Goal: Check status: Check status

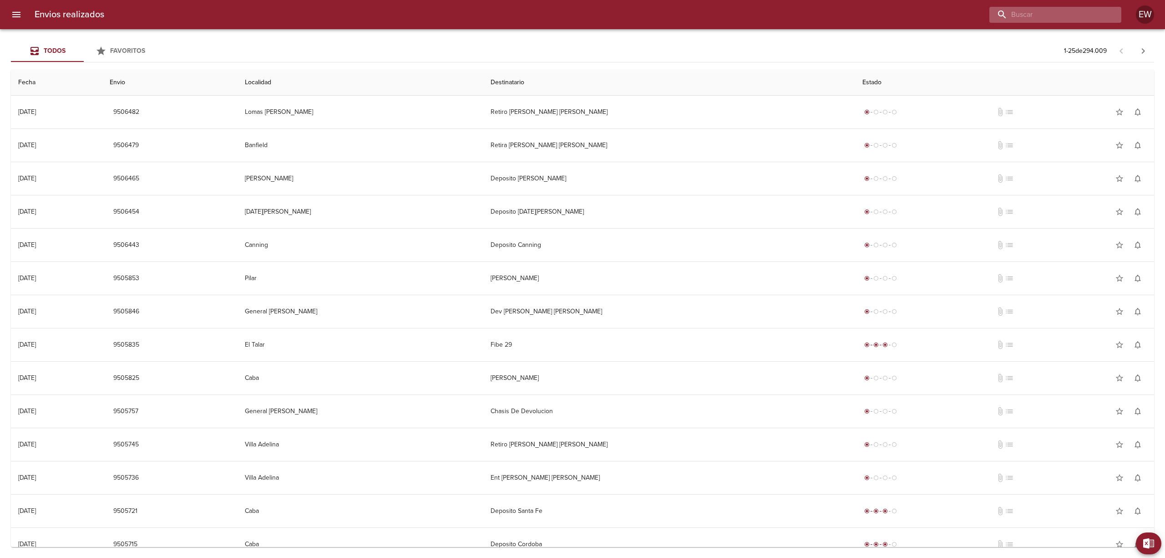
click at [1067, 15] on input "buscar" at bounding box center [1047, 15] width 117 height 16
paste input "[PERSON_NAME] [PERSON_NAME]"
type input "[PERSON_NAME] [PERSON_NAME]"
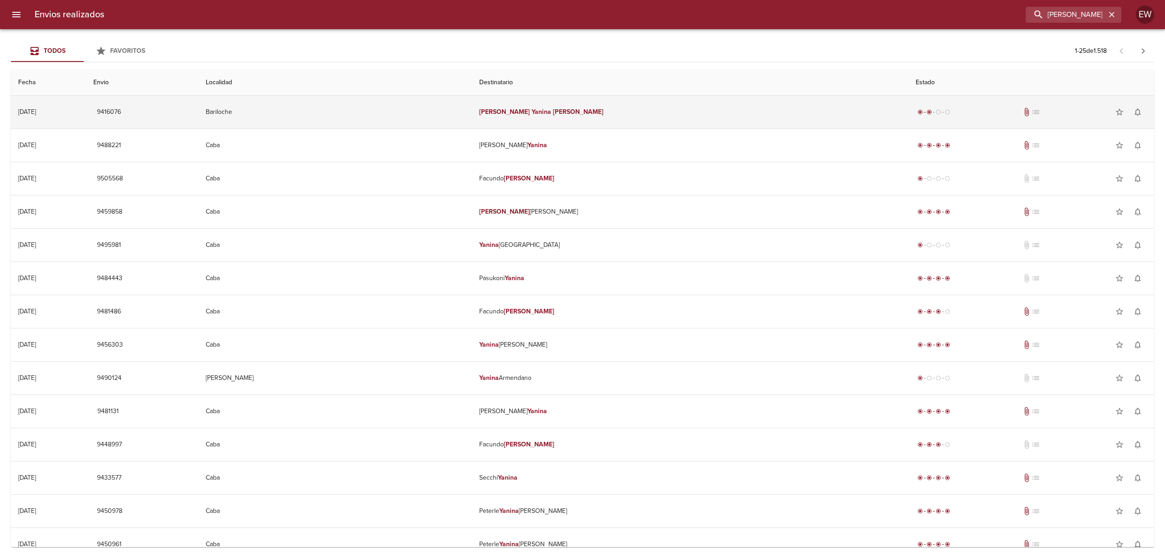
click at [687, 103] on td "[PERSON_NAME] [PERSON_NAME]" at bounding box center [690, 112] width 436 height 33
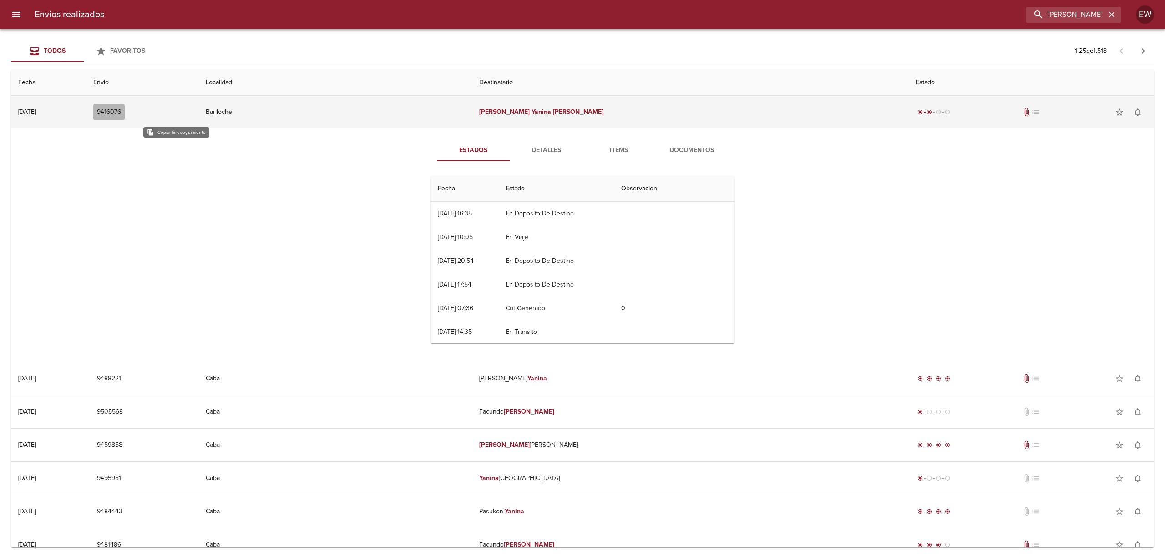
click at [121, 114] on span "9416076" at bounding box center [109, 112] width 24 height 11
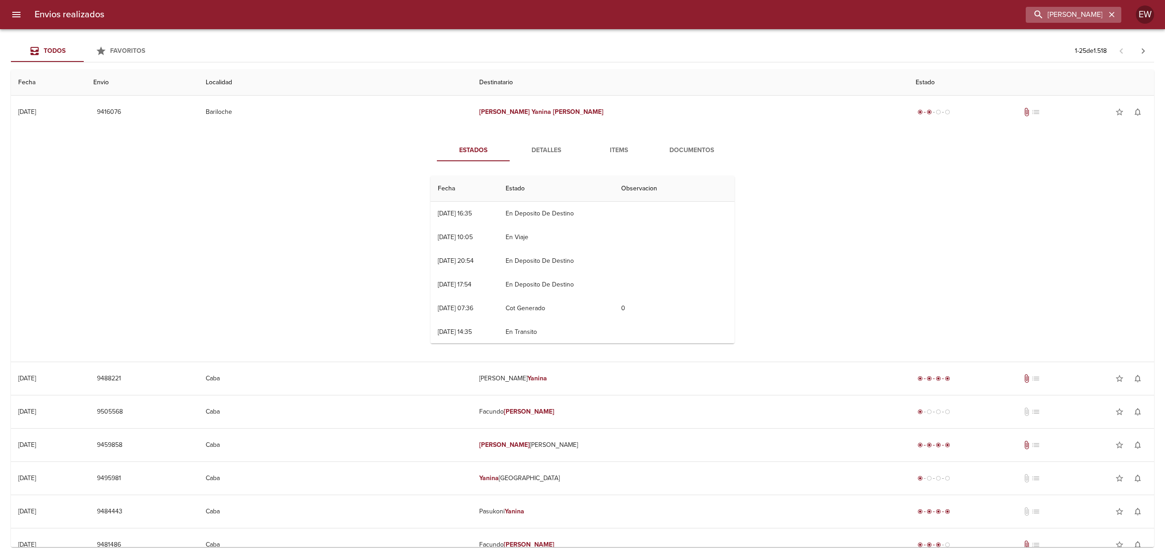
click at [1109, 13] on icon "button" at bounding box center [1111, 14] width 9 height 9
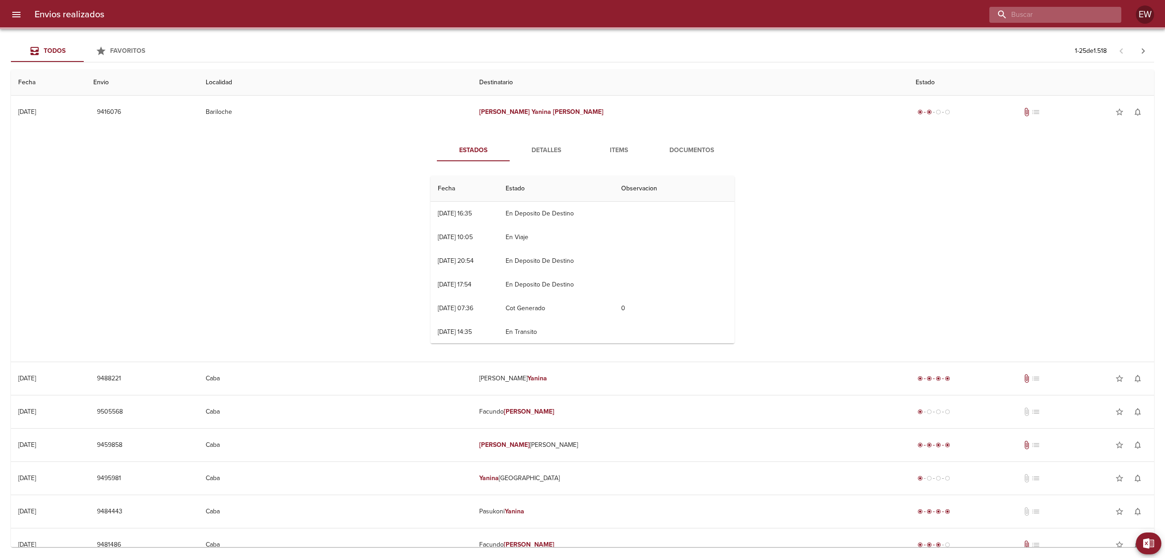
click at [1089, 11] on input "buscar" at bounding box center [1047, 15] width 117 height 16
paste input "[PERSON_NAME]"
type input "[PERSON_NAME]"
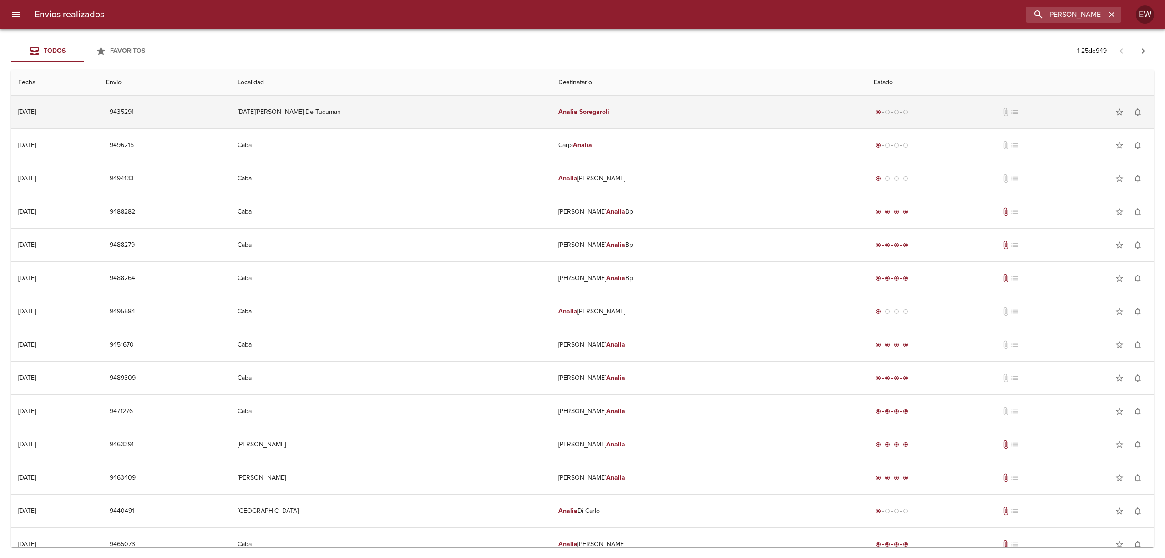
click at [745, 117] on td "[PERSON_NAME]" at bounding box center [709, 112] width 316 height 33
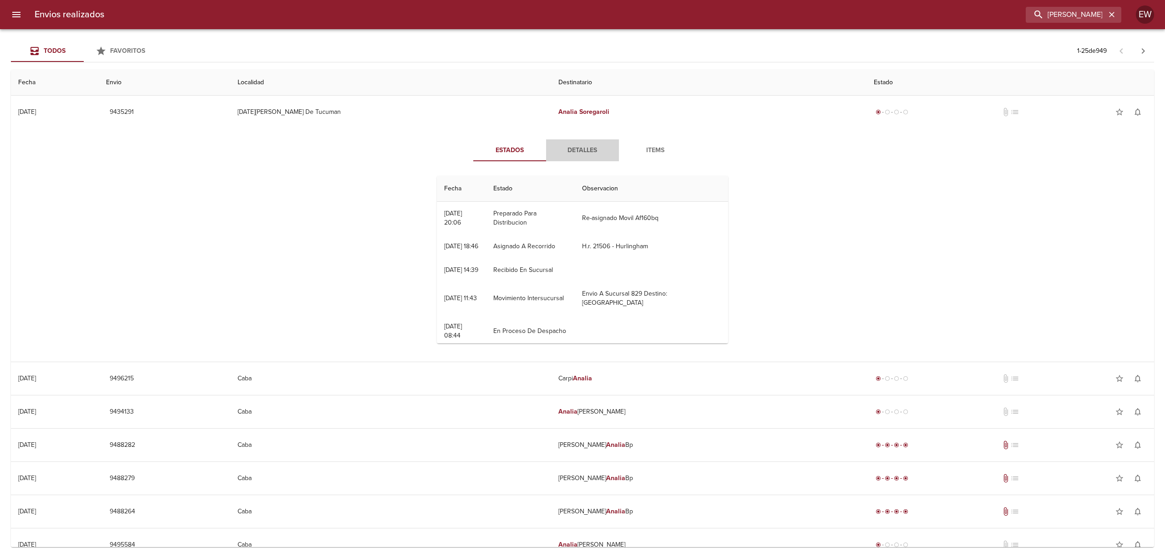
click at [570, 150] on span "Detalles" at bounding box center [583, 150] width 62 height 11
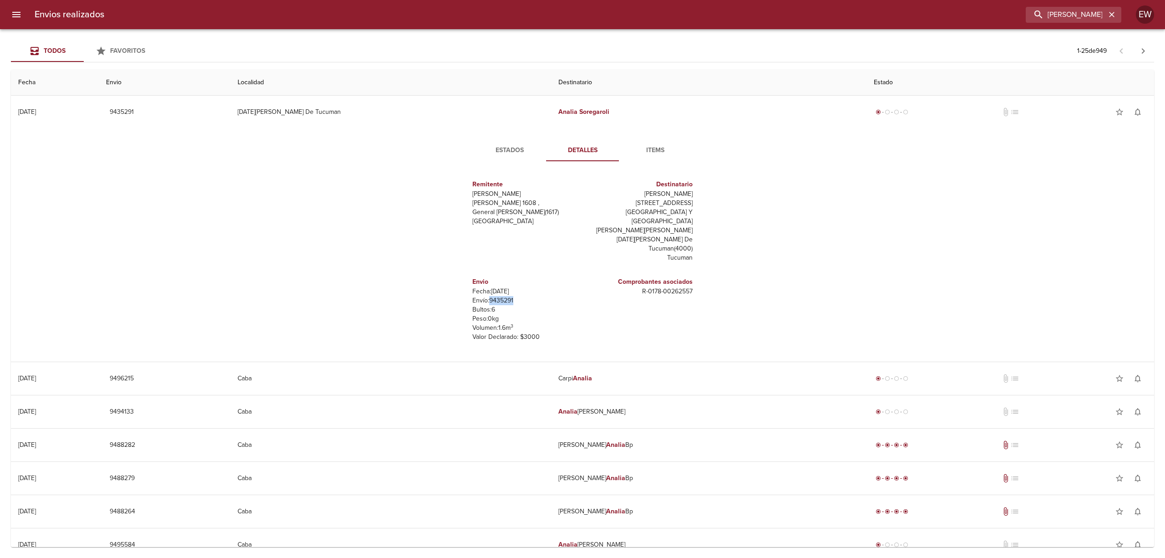
drag, startPoint x: 506, startPoint y: 281, endPoint x: 481, endPoint y: 281, distance: 25.0
click at [481, 296] on p "Envío: 9435291" at bounding box center [525, 300] width 107 height 9
copy p "9435291"
click at [1111, 13] on icon "button" at bounding box center [1111, 14] width 5 height 5
click at [1085, 13] on input "[PERSON_NAME]" at bounding box center [1047, 15] width 117 height 16
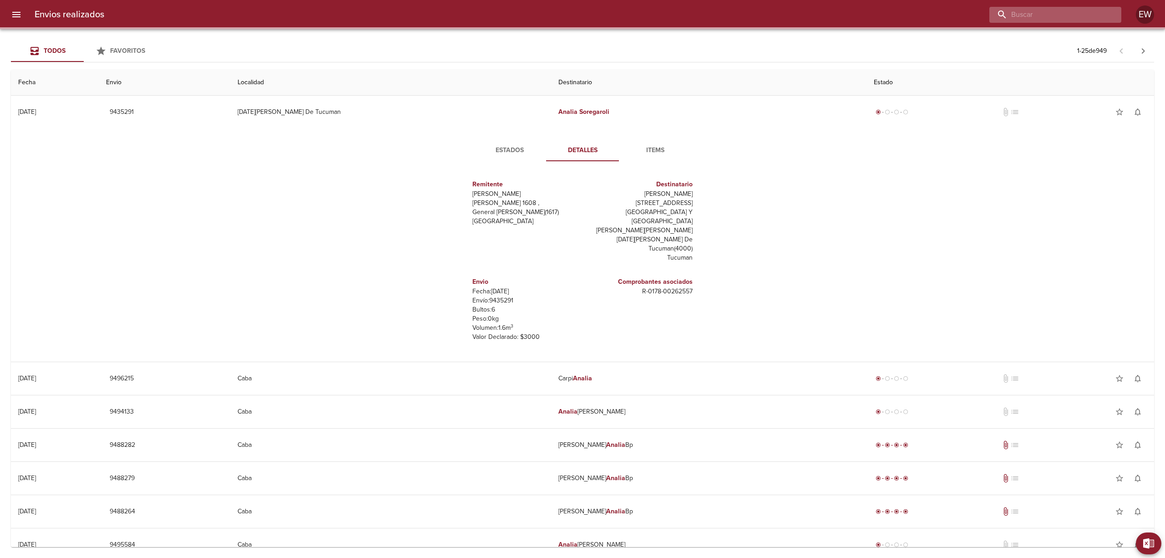
click at [1085, 13] on input "buscar" at bounding box center [1047, 15] width 117 height 16
paste input "[PERSON_NAME] DE LOS ANGERLES [PERSON_NAME]"
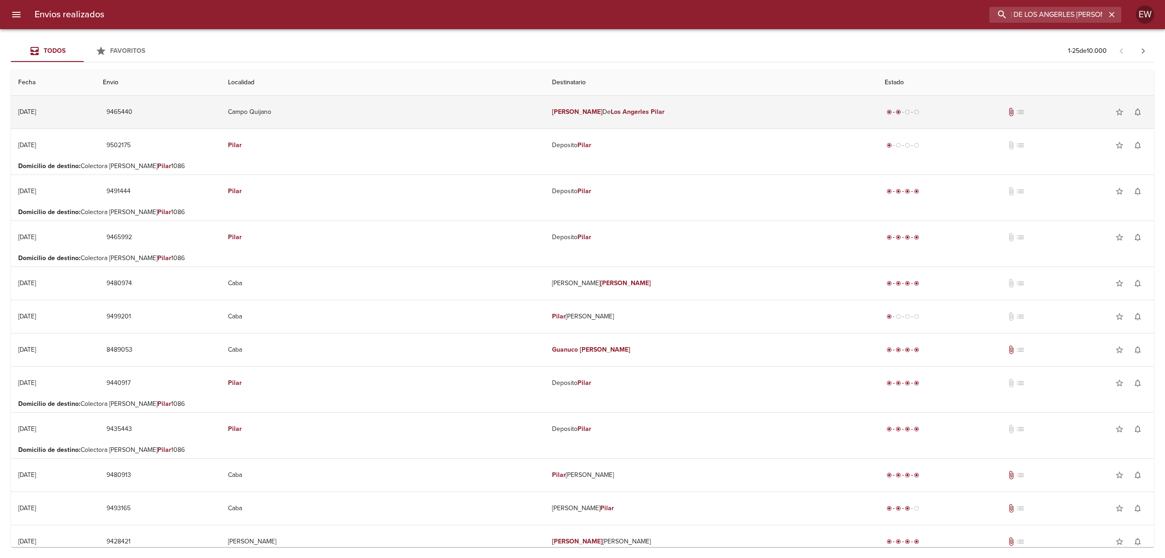
scroll to position [0, 50]
type input "[PERSON_NAME] DE LOS ANGERLES [PERSON_NAME]"
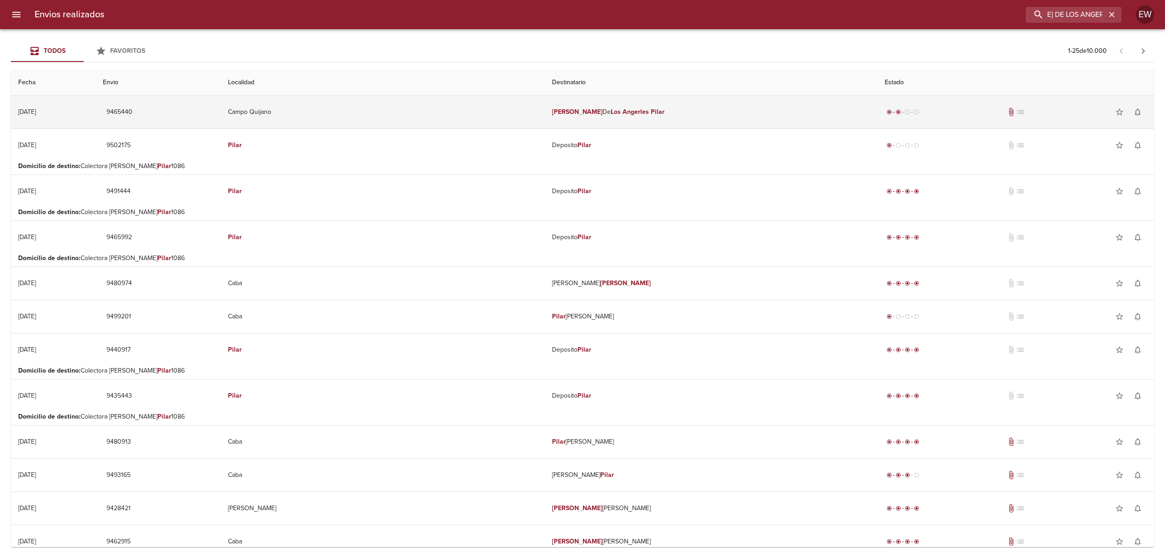
click at [707, 107] on td "[PERSON_NAME] De Los Angerles [PERSON_NAME]" at bounding box center [711, 112] width 333 height 33
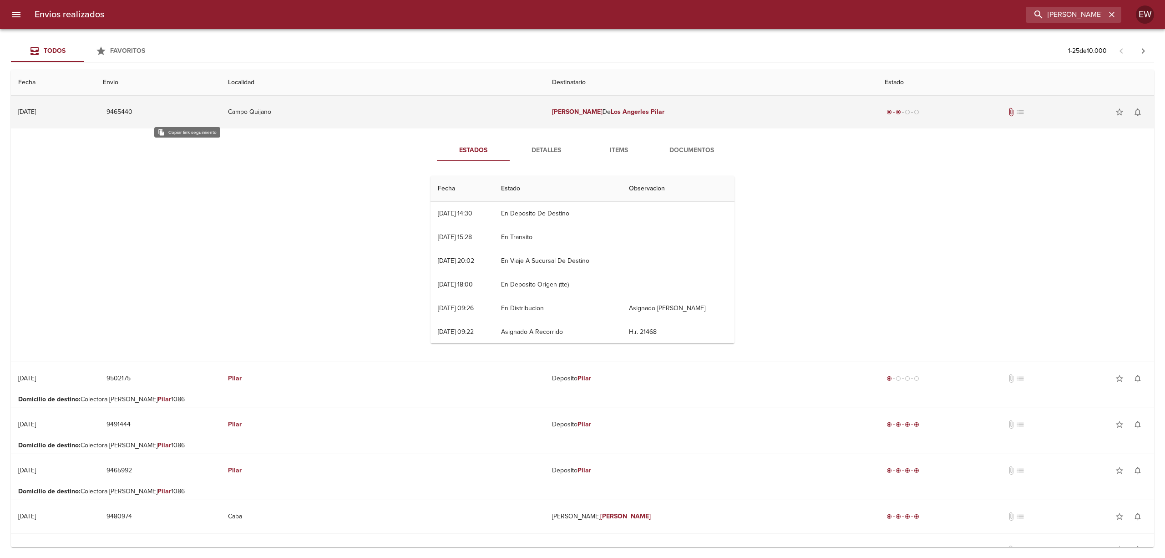
click at [132, 113] on span "9465440" at bounding box center [120, 112] width 26 height 11
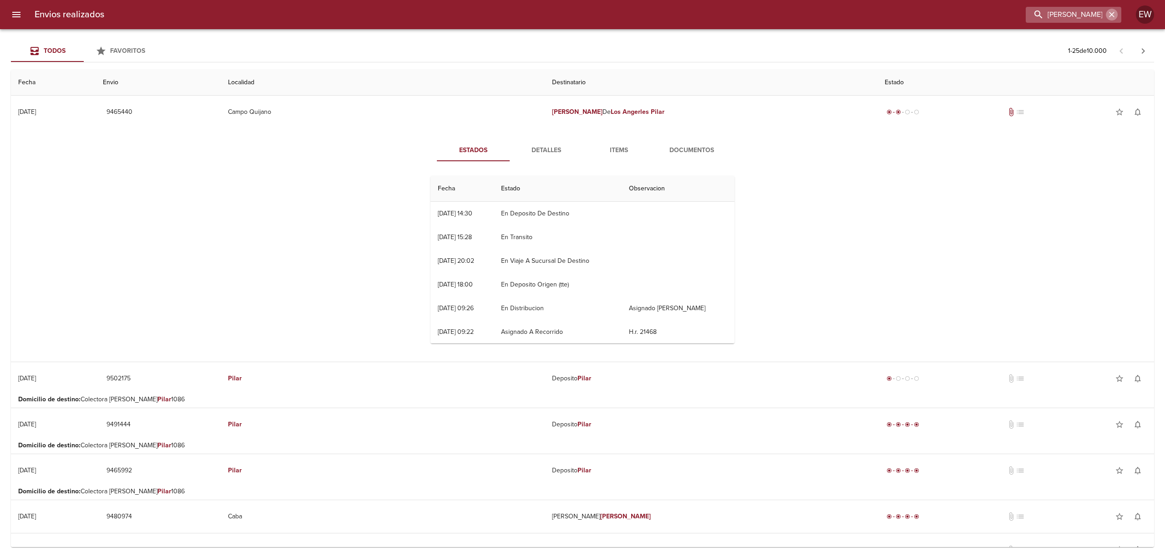
click at [1112, 15] on icon "button" at bounding box center [1111, 14] width 9 height 9
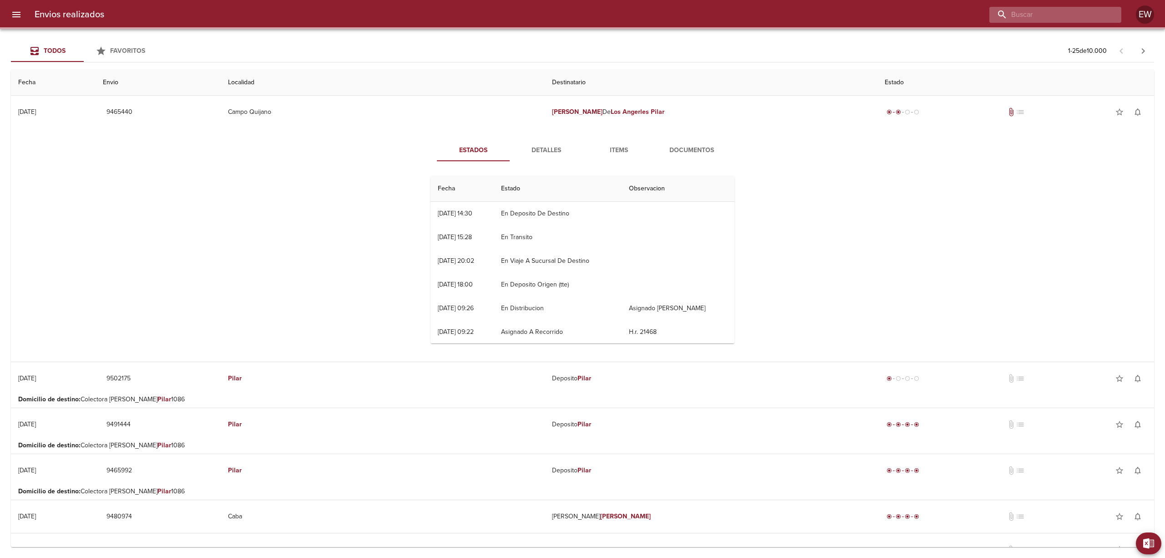
click at [1084, 10] on input "buscar" at bounding box center [1047, 15] width 117 height 16
paste input "[PERSON_NAME]"
type input "[PERSON_NAME]"
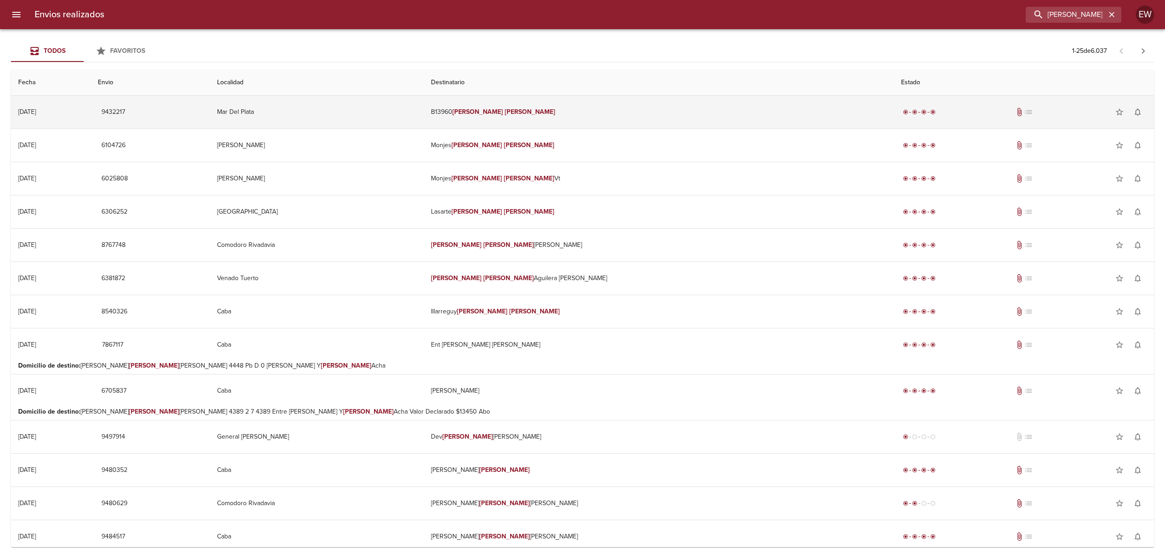
click at [624, 110] on td "B13960 [PERSON_NAME]" at bounding box center [659, 112] width 470 height 33
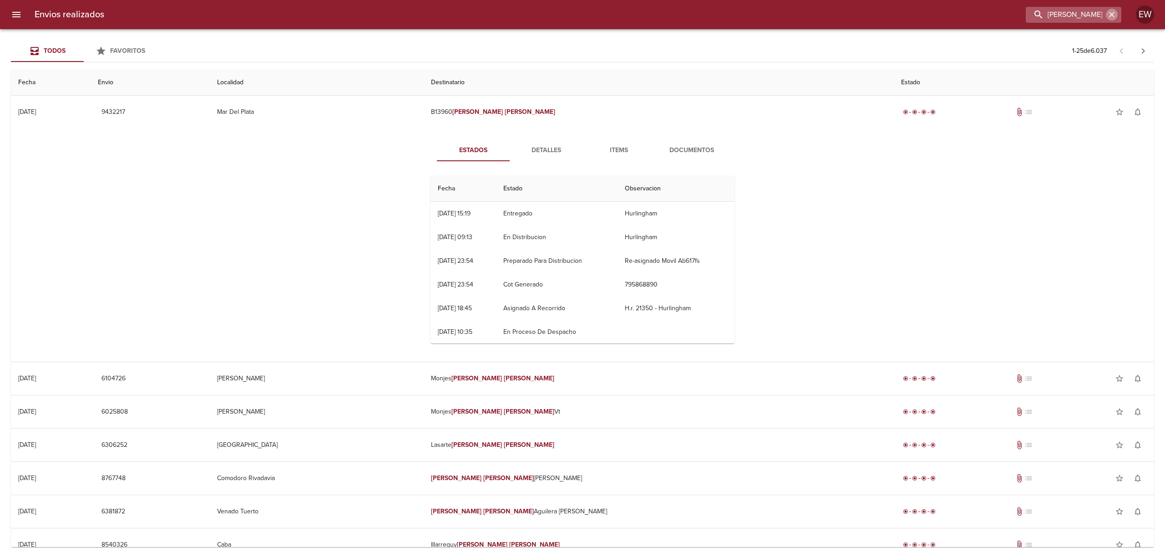
click at [1112, 11] on icon "button" at bounding box center [1111, 14] width 9 height 9
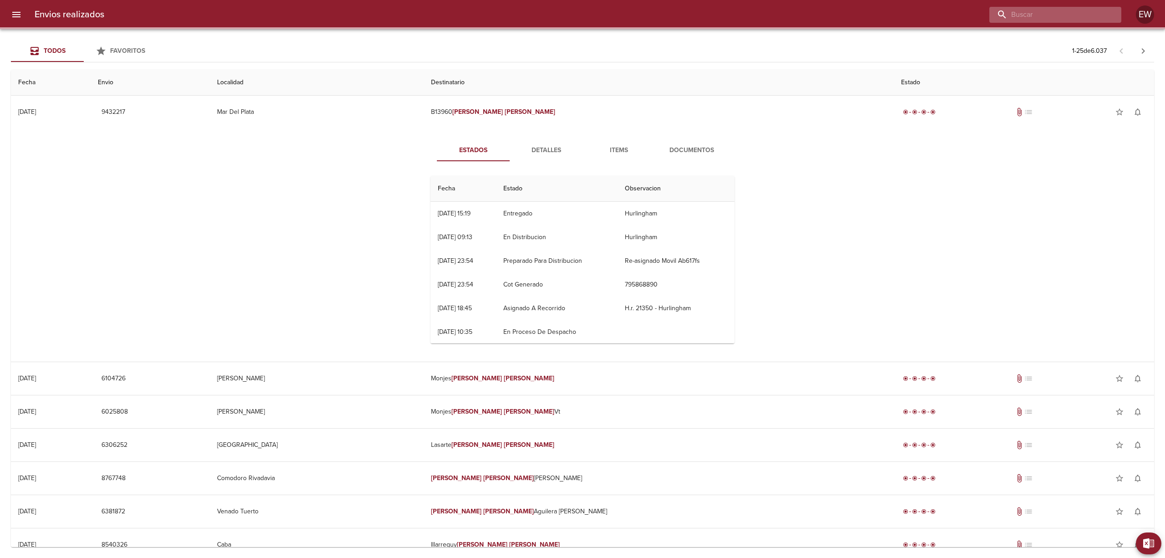
click at [1093, 15] on input "buscar" at bounding box center [1047, 15] width 117 height 16
paste input "[PERSON_NAME]"
type input "[PERSON_NAME]"
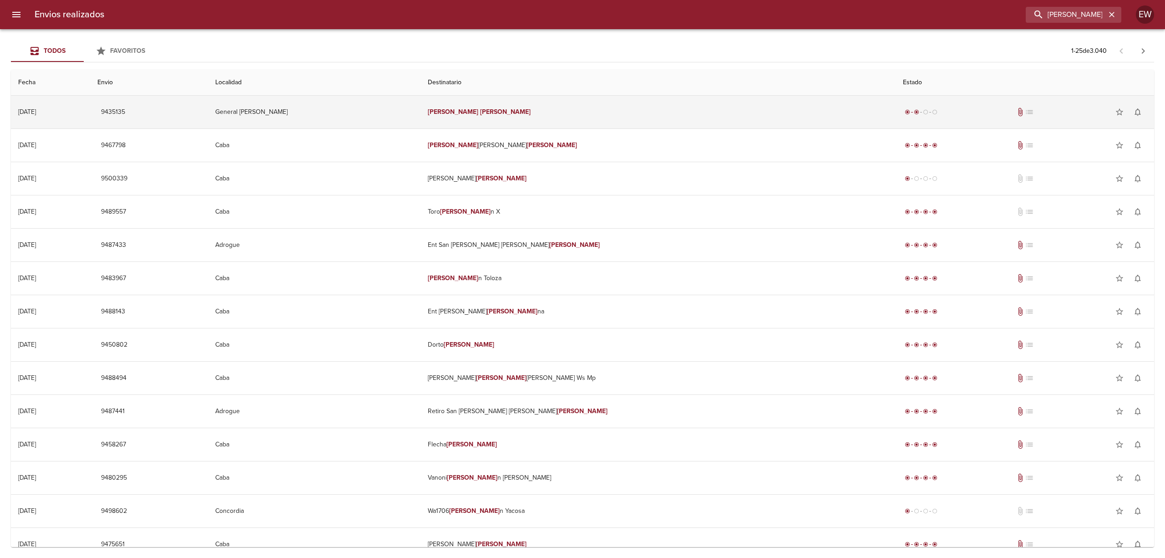
click at [743, 99] on td "[PERSON_NAME]" at bounding box center [658, 112] width 475 height 33
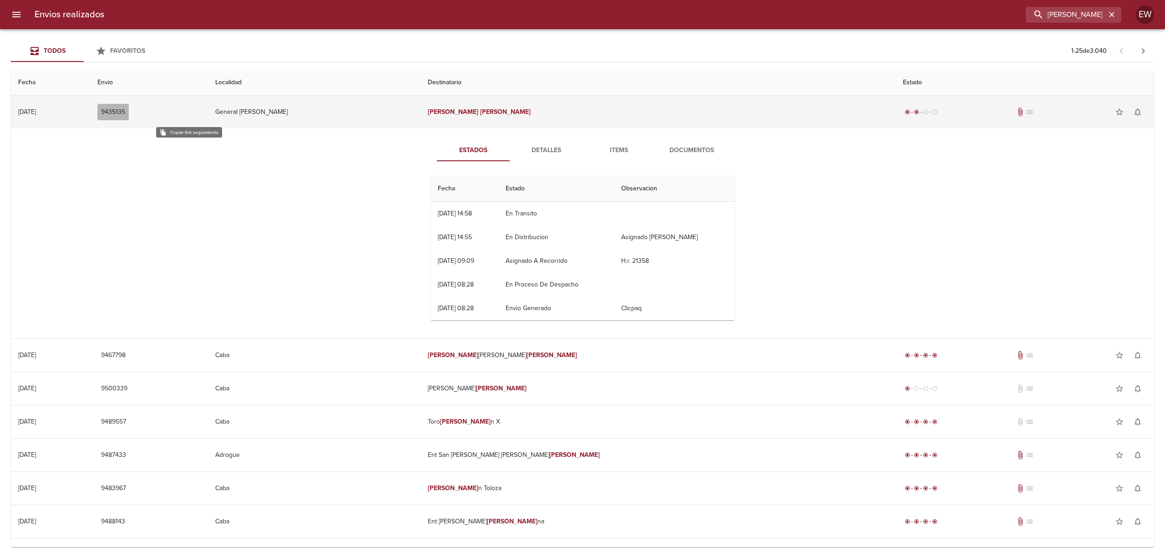
click at [125, 113] on span "9435135" at bounding box center [113, 112] width 24 height 11
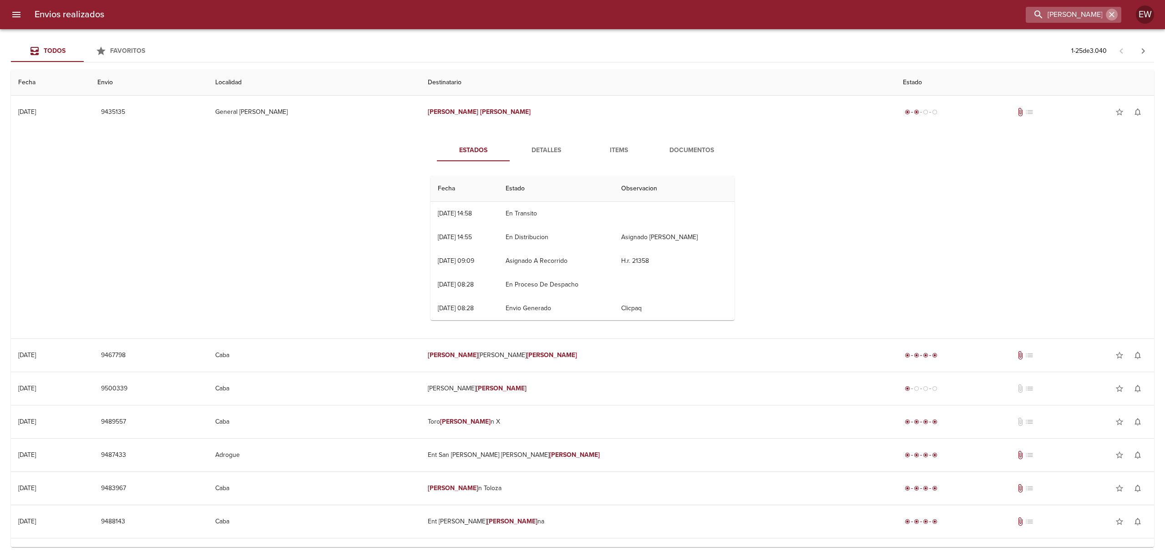
click at [1111, 13] on icon "button" at bounding box center [1111, 14] width 9 height 9
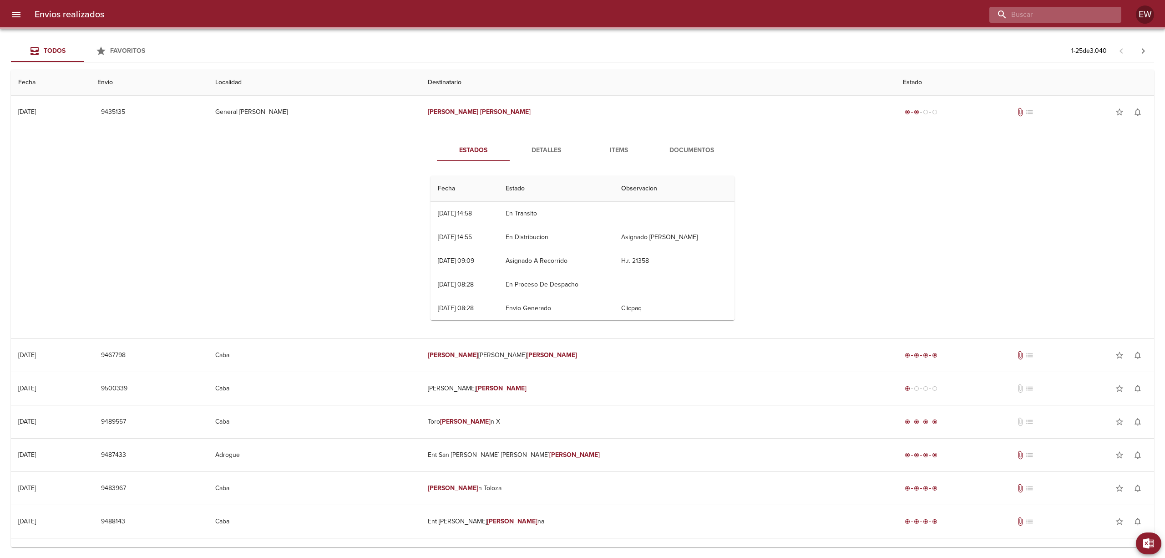
click at [1093, 11] on input "buscar" at bounding box center [1047, 15] width 117 height 16
paste input "[PERSON_NAME]"
type input "[PERSON_NAME]"
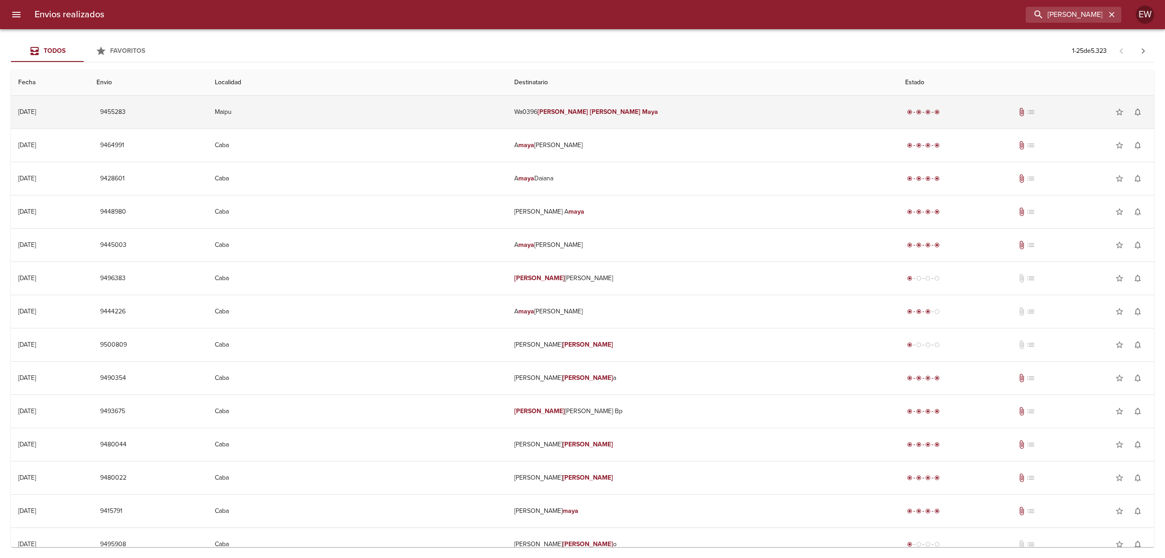
click at [662, 112] on td "Wa0396 [PERSON_NAME]" at bounding box center [702, 112] width 391 height 33
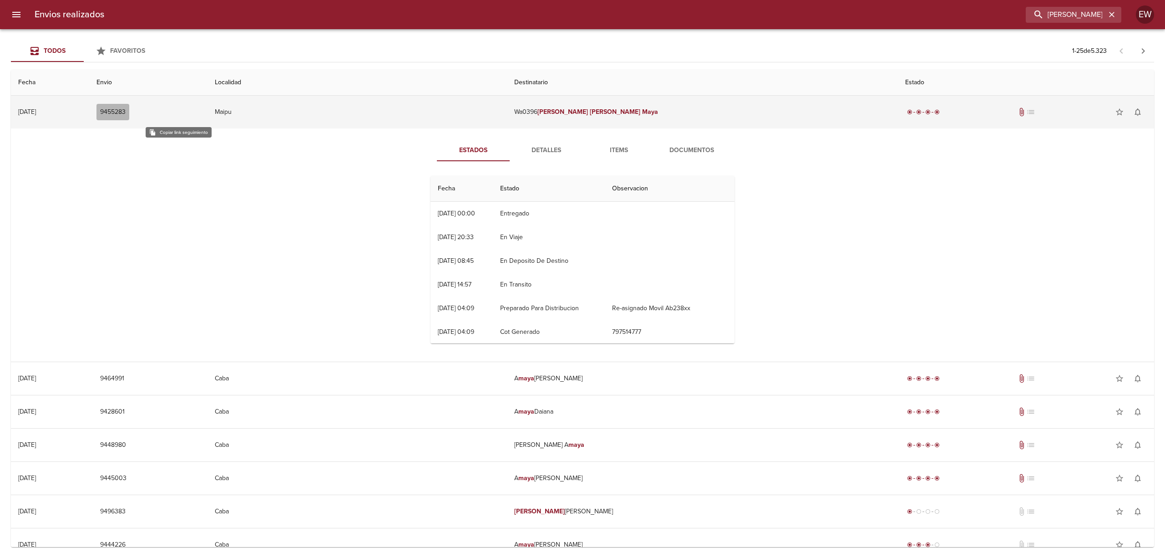
click at [126, 112] on span "9455283" at bounding box center [112, 112] width 25 height 11
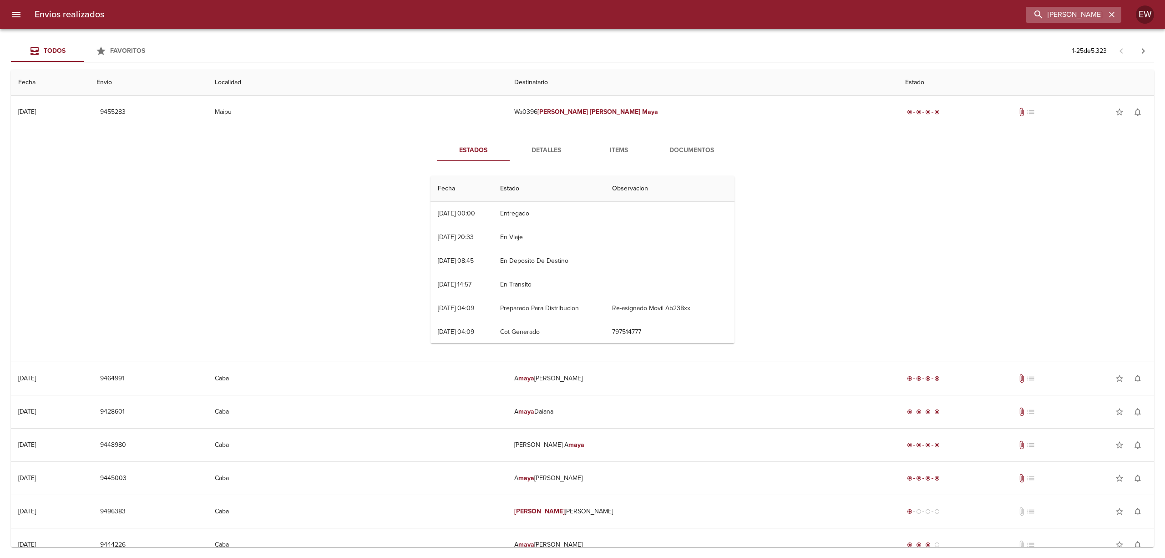
click at [1109, 13] on icon "button" at bounding box center [1111, 14] width 9 height 9
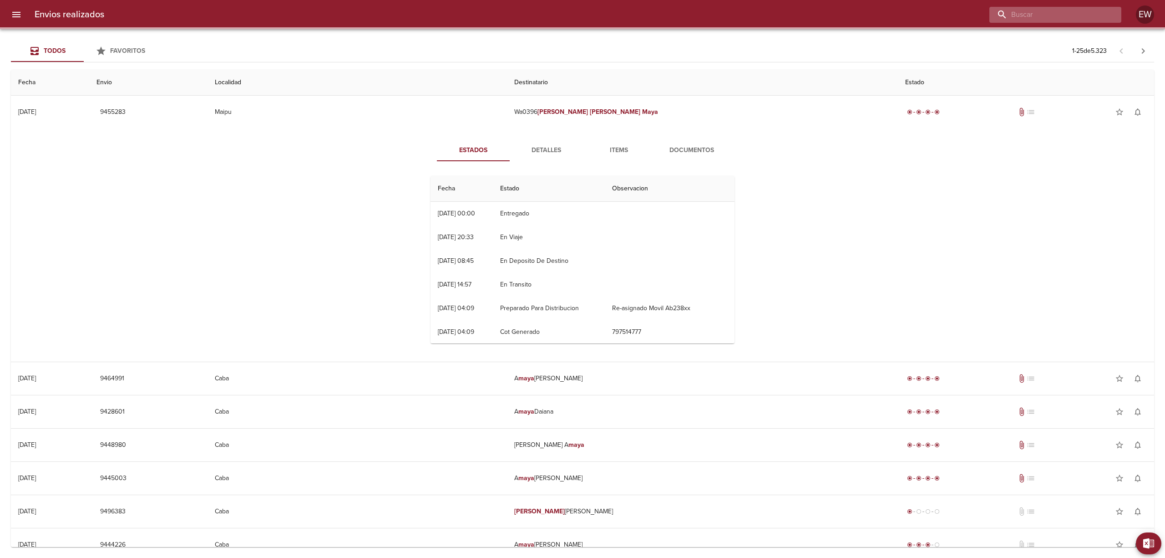
click at [1104, 13] on input "buscar" at bounding box center [1047, 15] width 117 height 16
drag, startPoint x: 1104, startPoint y: 13, endPoint x: 1095, endPoint y: 13, distance: 8.6
click at [1103, 14] on input "buscar" at bounding box center [1047, 15] width 117 height 16
paste input "[PERSON_NAME]"
type input "[PERSON_NAME]"
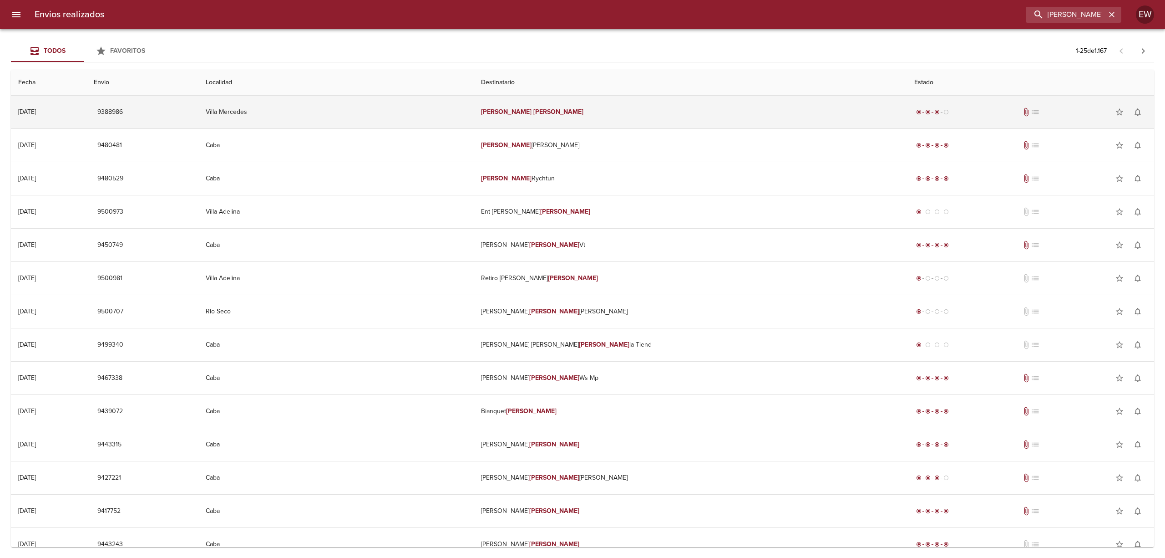
click at [606, 115] on td "[PERSON_NAME]" at bounding box center [691, 112] width 434 height 33
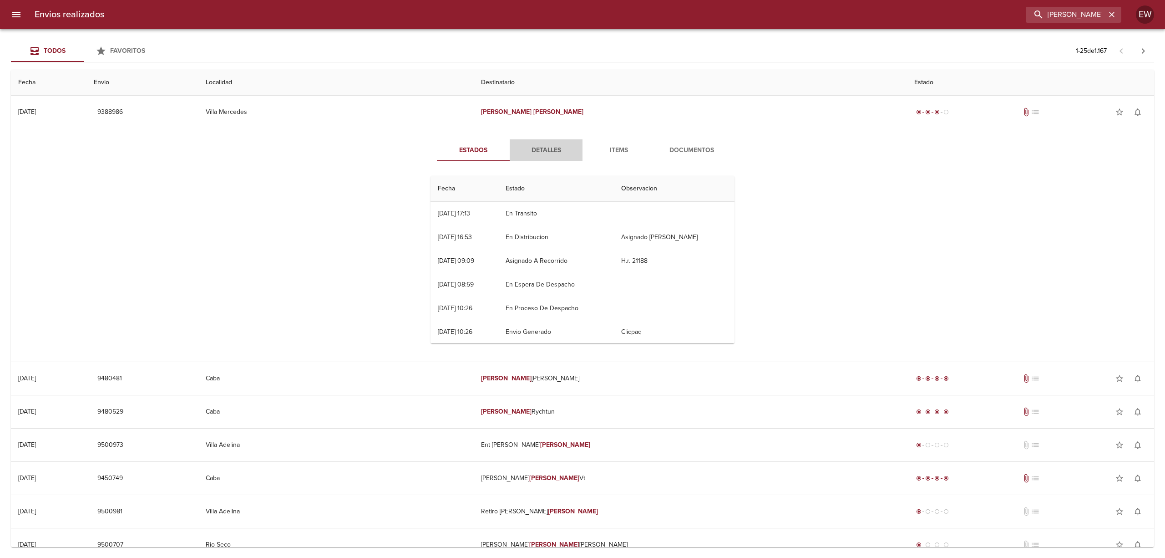
click at [549, 147] on span "Detalles" at bounding box center [546, 150] width 62 height 11
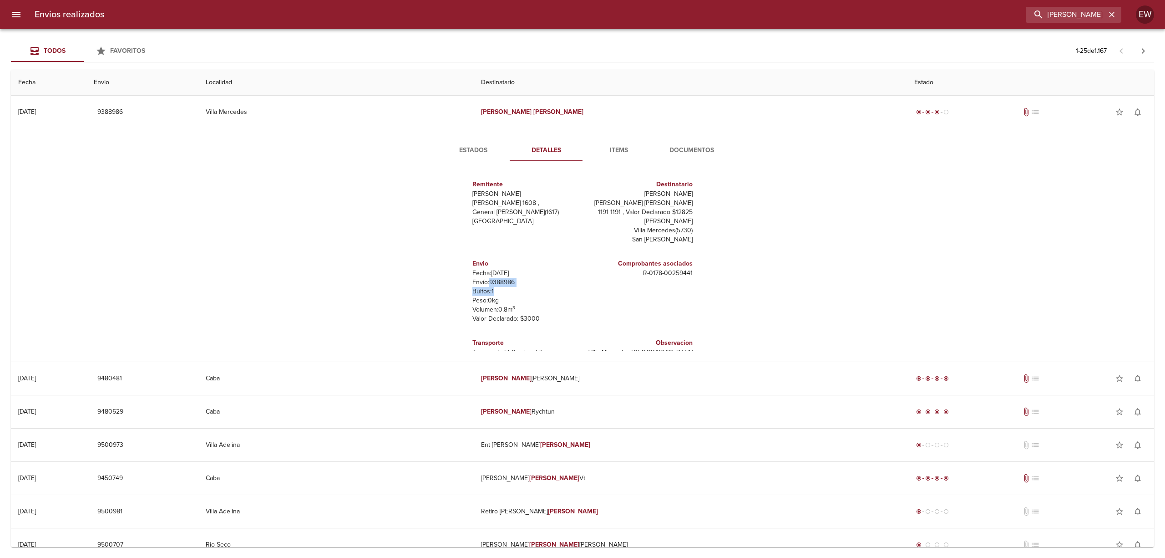
drag, startPoint x: 511, startPoint y: 278, endPoint x: 483, endPoint y: 274, distance: 28.1
click at [483, 274] on div "Envio Fecha: [DATE] Envío: 9388986 Bultos: 1 Peso: 0 kg Volumen: 0.8 m 3 Valor …" at bounding box center [525, 291] width 107 height 72
click at [505, 278] on p "Envío: 9388986" at bounding box center [525, 282] width 107 height 9
drag, startPoint x: 512, startPoint y: 274, endPoint x: 482, endPoint y: 272, distance: 29.7
click at [482, 278] on p "Envío: 9388986" at bounding box center [525, 282] width 107 height 9
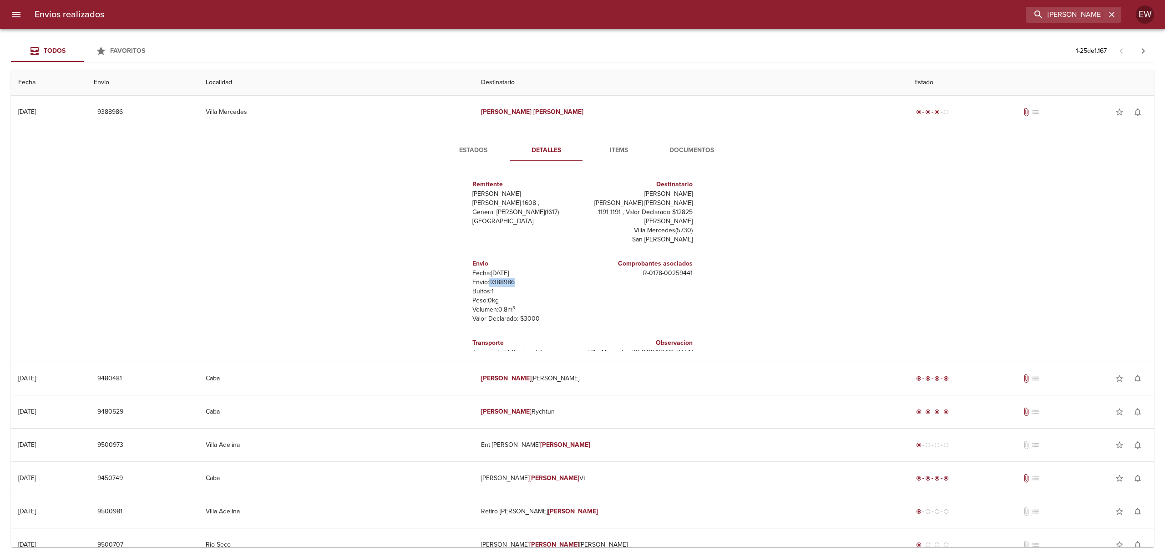
copy p "9388986"
